Goal: Understand process/instructions: Learn how to perform a task or action

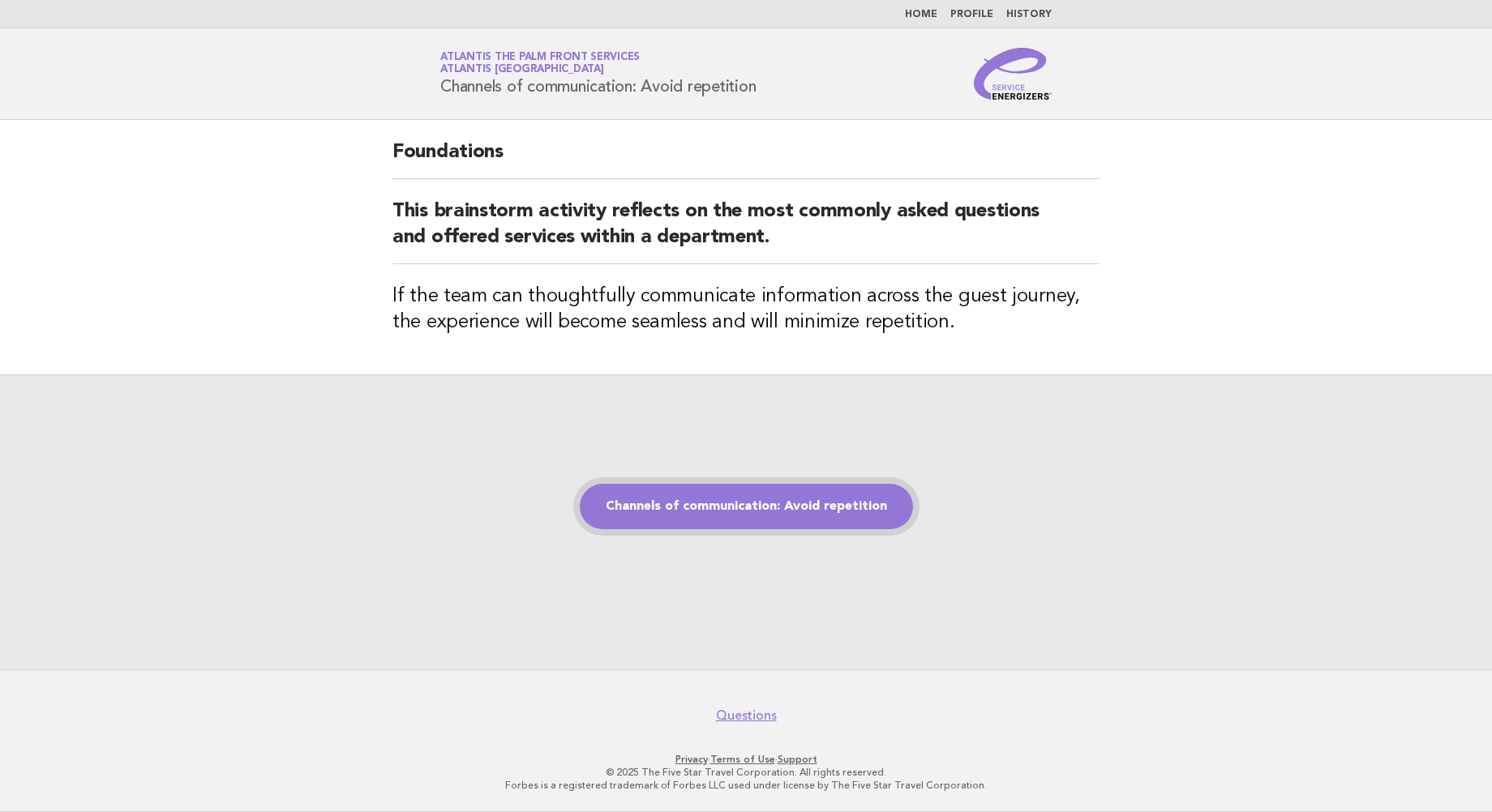
click at [715, 495] on link "Channels of communication: Avoid repetition" at bounding box center [747, 506] width 334 height 45
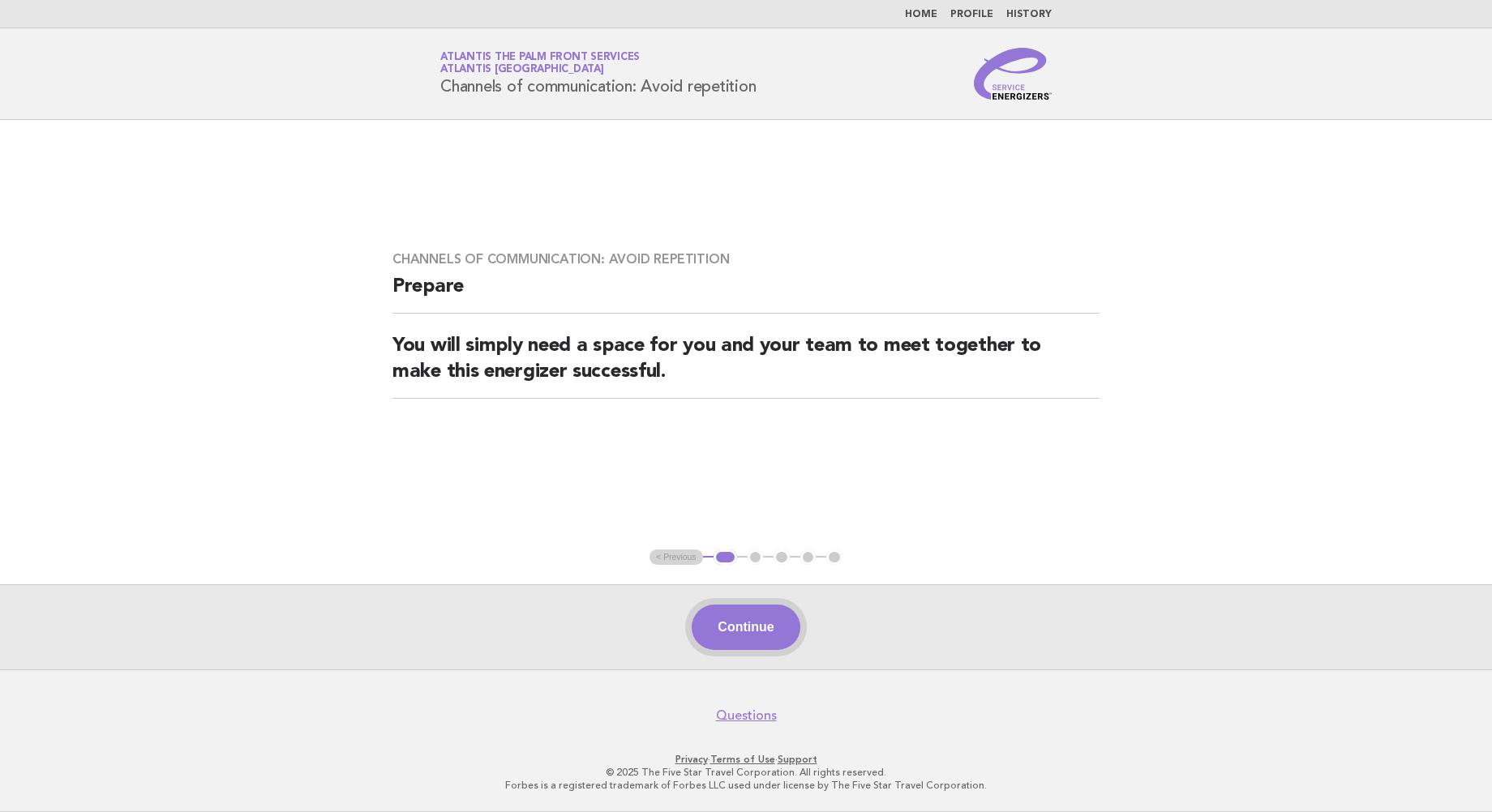
click at [734, 617] on button "Continue" at bounding box center [746, 627] width 108 height 45
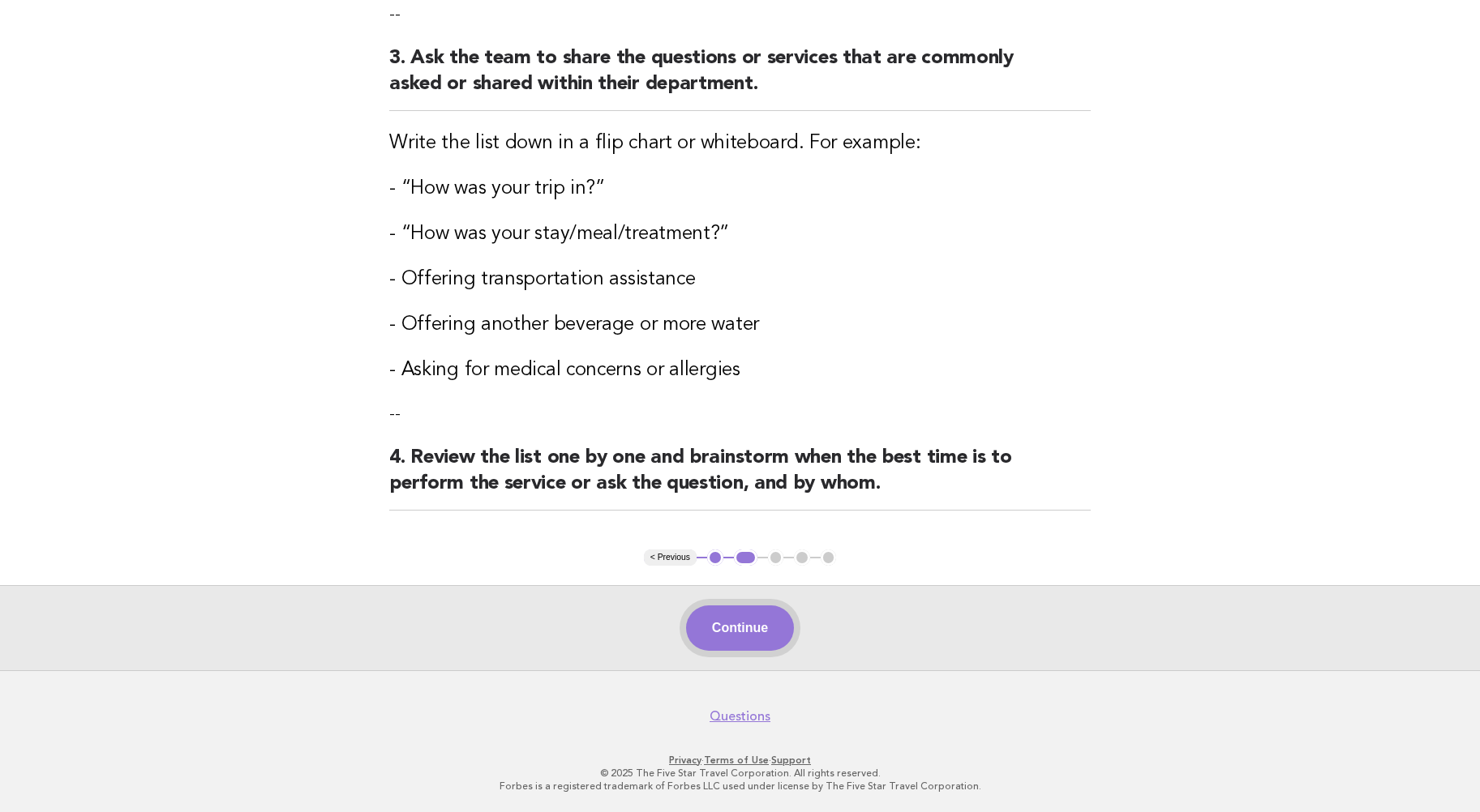
click at [762, 616] on button "Continue" at bounding box center [740, 628] width 108 height 45
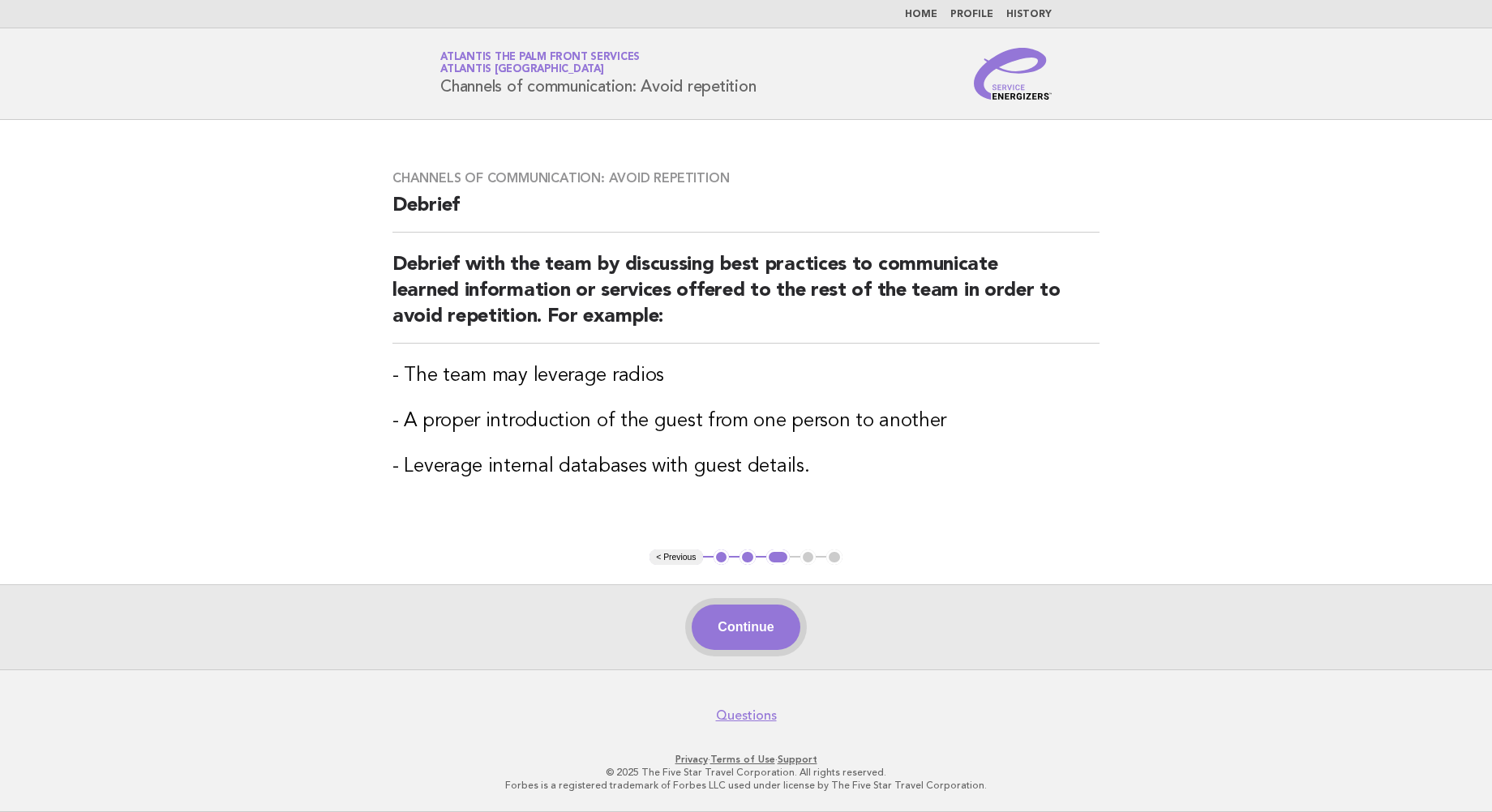
click at [736, 634] on button "Continue" at bounding box center [746, 627] width 108 height 45
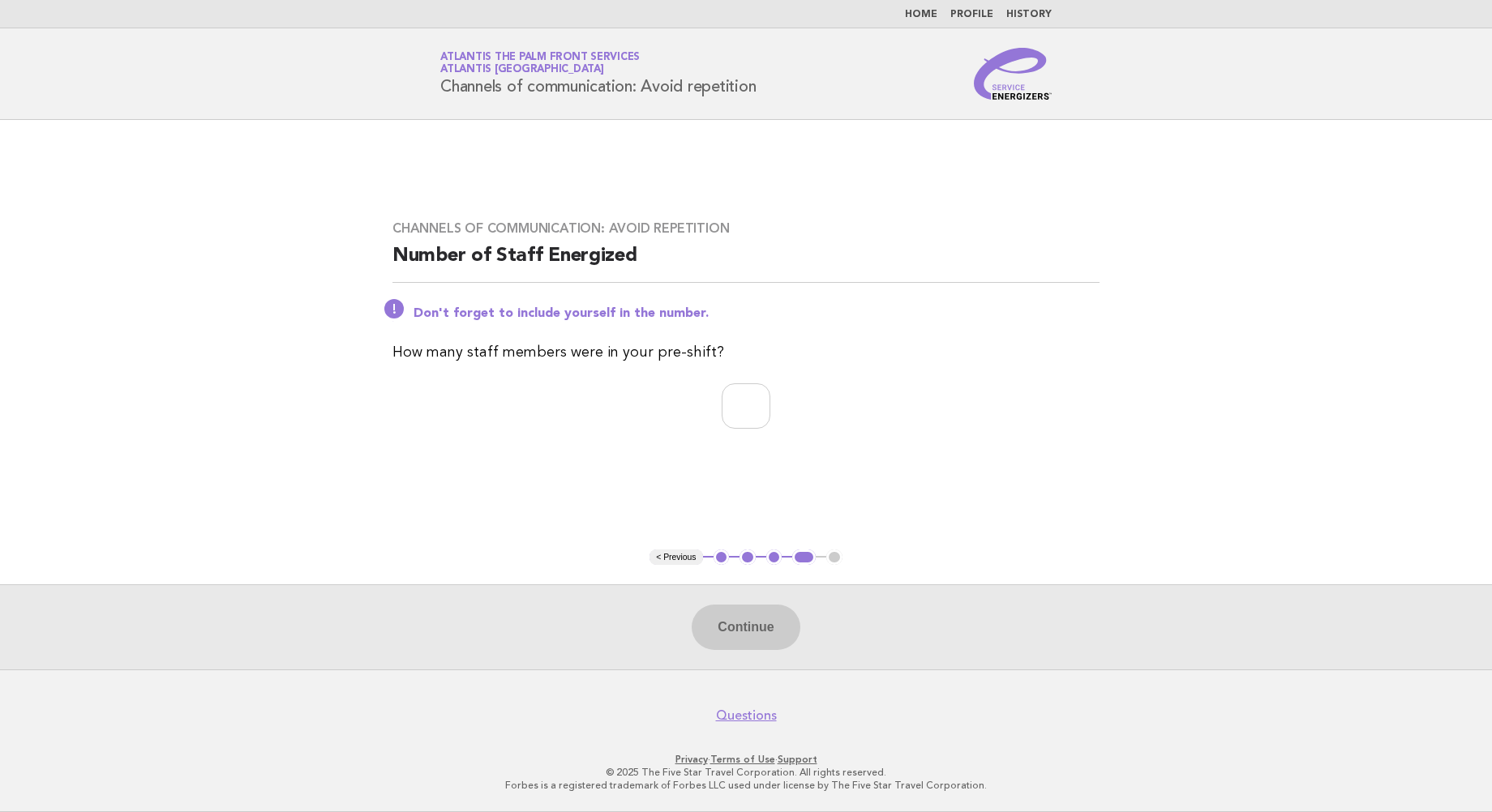
drag, startPoint x: 726, startPoint y: 438, endPoint x: 727, endPoint y: 410, distance: 28.0
click at [726, 437] on div "Channels of communication: Avoid repetition Number of Staff Energized Don't for…" at bounding box center [746, 335] width 746 height 267
click at [729, 400] on input "number" at bounding box center [746, 405] width 49 height 45
type input "*"
click at [770, 630] on button "Continue" at bounding box center [746, 627] width 108 height 45
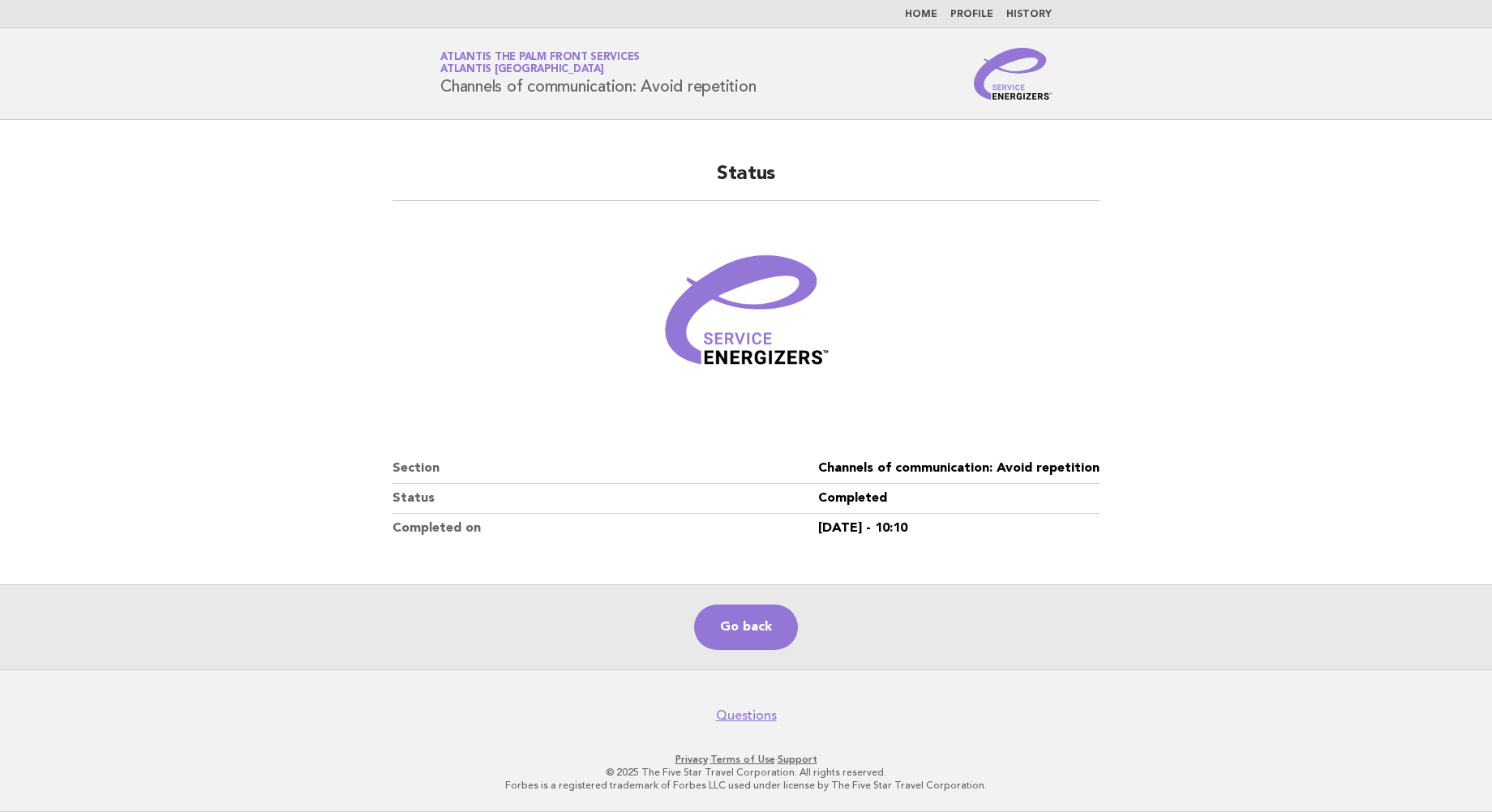
click at [227, 257] on main "Status Section Channels of communication: Avoid repetition Status Completed Com…" at bounding box center [746, 395] width 1492 height 550
